Goal: Task Accomplishment & Management: Manage account settings

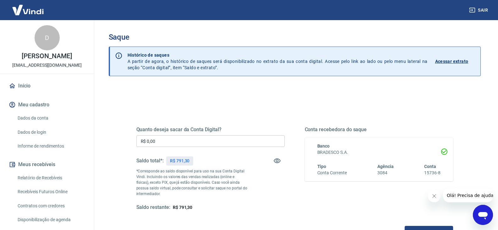
click at [188, 143] on input "R$ 0,00" at bounding box center [210, 141] width 148 height 12
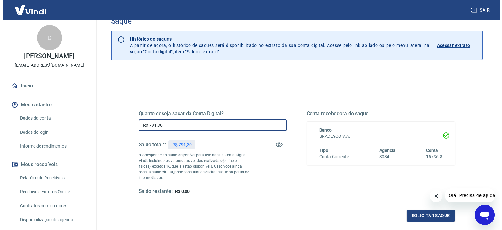
scroll to position [31, 0]
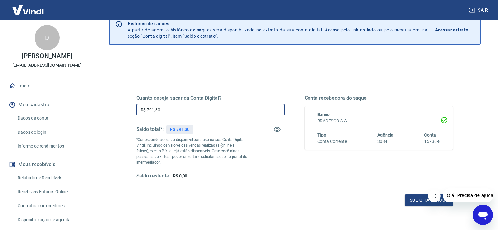
type input "R$ 791,30"
drag, startPoint x: 422, startPoint y: 193, endPoint x: 420, endPoint y: 196, distance: 4.0
click at [422, 194] on div "Quanto deseja sacar da Conta Digital? R$ 791,30 ​ Saldo total*: R$ 791,30 *Corr…" at bounding box center [294, 143] width 317 height 126
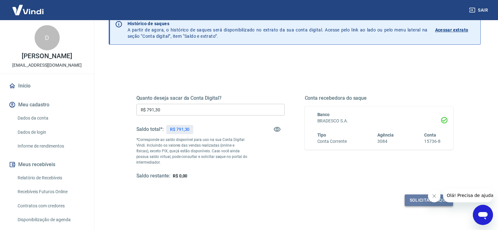
click at [420, 196] on button "Solicitar saque" at bounding box center [428, 200] width 48 height 12
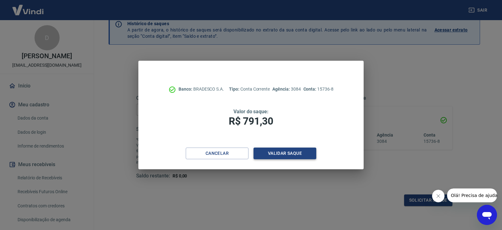
click at [280, 154] on button "Validar saque" at bounding box center [285, 153] width 63 height 12
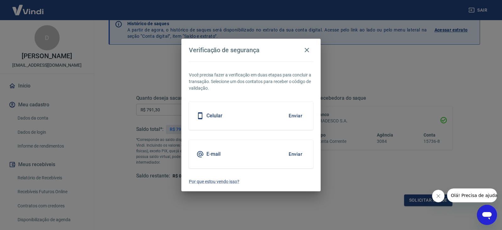
click at [292, 122] on button "Enviar" at bounding box center [295, 115] width 20 height 13
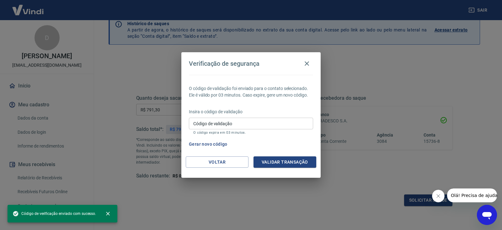
click at [295, 119] on input "Código de validação" at bounding box center [251, 123] width 124 height 12
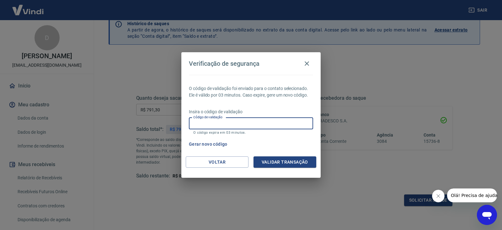
click at [243, 154] on div "O código de validação foi enviado para o contato selecionado. Ele é válido por …" at bounding box center [251, 115] width 139 height 81
click at [238, 160] on button "Voltar" at bounding box center [217, 162] width 63 height 12
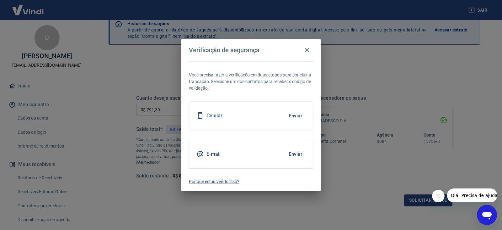
click at [285, 156] on button "Enviar" at bounding box center [295, 153] width 20 height 13
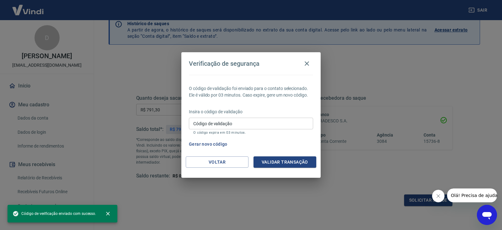
click at [248, 127] on input "Código de validação" at bounding box center [251, 123] width 124 height 12
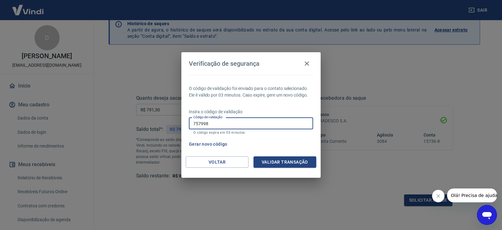
type input "757998"
click at [288, 164] on button "Validar transação" at bounding box center [285, 162] width 63 height 12
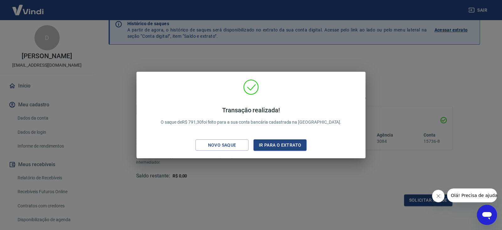
drag, startPoint x: 290, startPoint y: 164, endPoint x: 261, endPoint y: 59, distance: 108.9
click at [261, 59] on div "Transação realizada! O saque de R$ 791,30 foi feito para a sua conta bancária c…" at bounding box center [251, 115] width 502 height 230
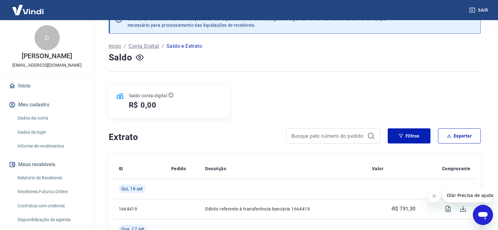
scroll to position [31, 0]
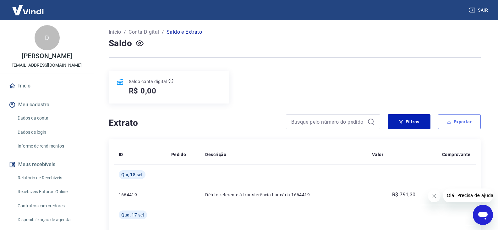
click at [452, 121] on button "Exportar" at bounding box center [459, 121] width 43 height 15
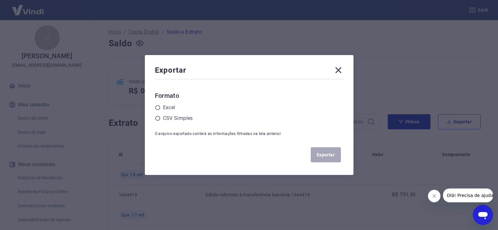
drag, startPoint x: 334, startPoint y: 76, endPoint x: 337, endPoint y: 73, distance: 3.8
click at [334, 76] on div "Exportar" at bounding box center [249, 71] width 188 height 13
click at [339, 69] on icon at bounding box center [338, 70] width 6 height 6
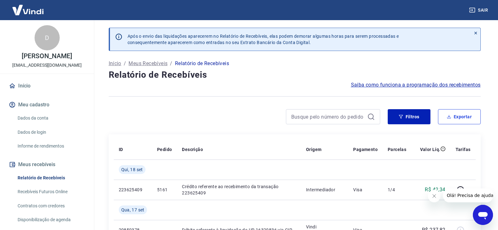
drag, startPoint x: 447, startPoint y: 119, endPoint x: 434, endPoint y: 119, distance: 13.5
click at [447, 119] on button "Exportar" at bounding box center [459, 116] width 43 height 15
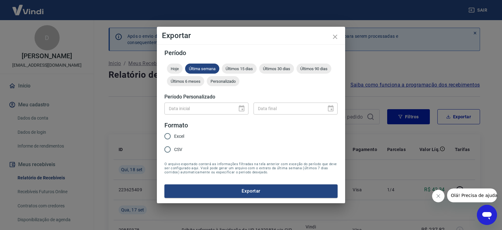
click at [231, 86] on div "Hoje Última semana Últimos 15 dias Últimos 30 dias Últimos 90 dias Últimos 6 me…" at bounding box center [251, 75] width 173 height 25
click at [230, 84] on div "Personalizado" at bounding box center [223, 81] width 33 height 10
click at [248, 112] on div "Data inicial" at bounding box center [207, 108] width 84 height 12
type input "DD/MM/YYYY"
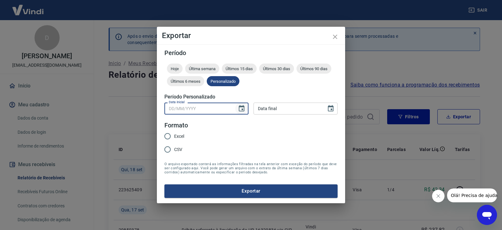
click at [245, 110] on button "Choose date" at bounding box center [242, 108] width 13 height 13
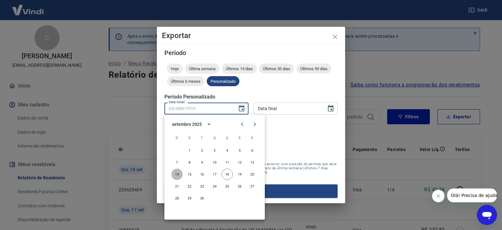
click at [177, 173] on button "14" at bounding box center [176, 173] width 11 height 11
type input "[DATE]"
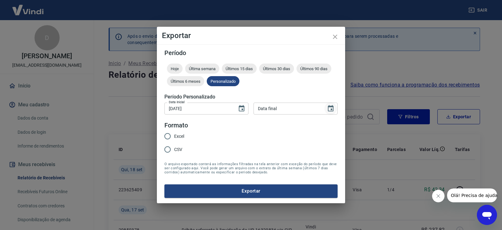
click at [330, 112] on icon "Choose date" at bounding box center [331, 109] width 8 height 8
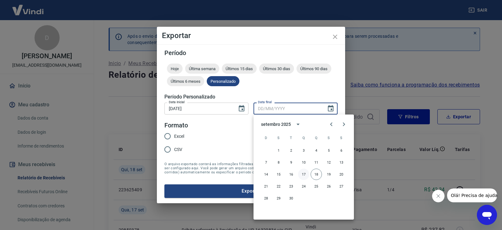
click at [307, 171] on button "17" at bounding box center [303, 173] width 11 height 11
type input "[DATE]"
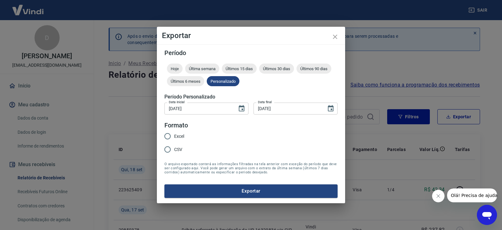
click at [173, 135] on input "Excel" at bounding box center [167, 135] width 13 height 13
radio input "true"
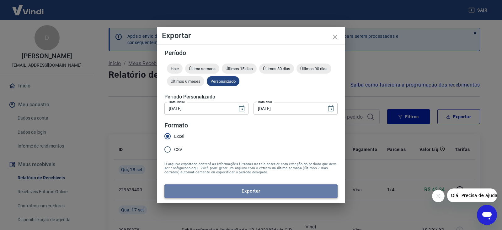
click at [197, 192] on button "Exportar" at bounding box center [251, 190] width 173 height 13
